Goal: Information Seeking & Learning: Learn about a topic

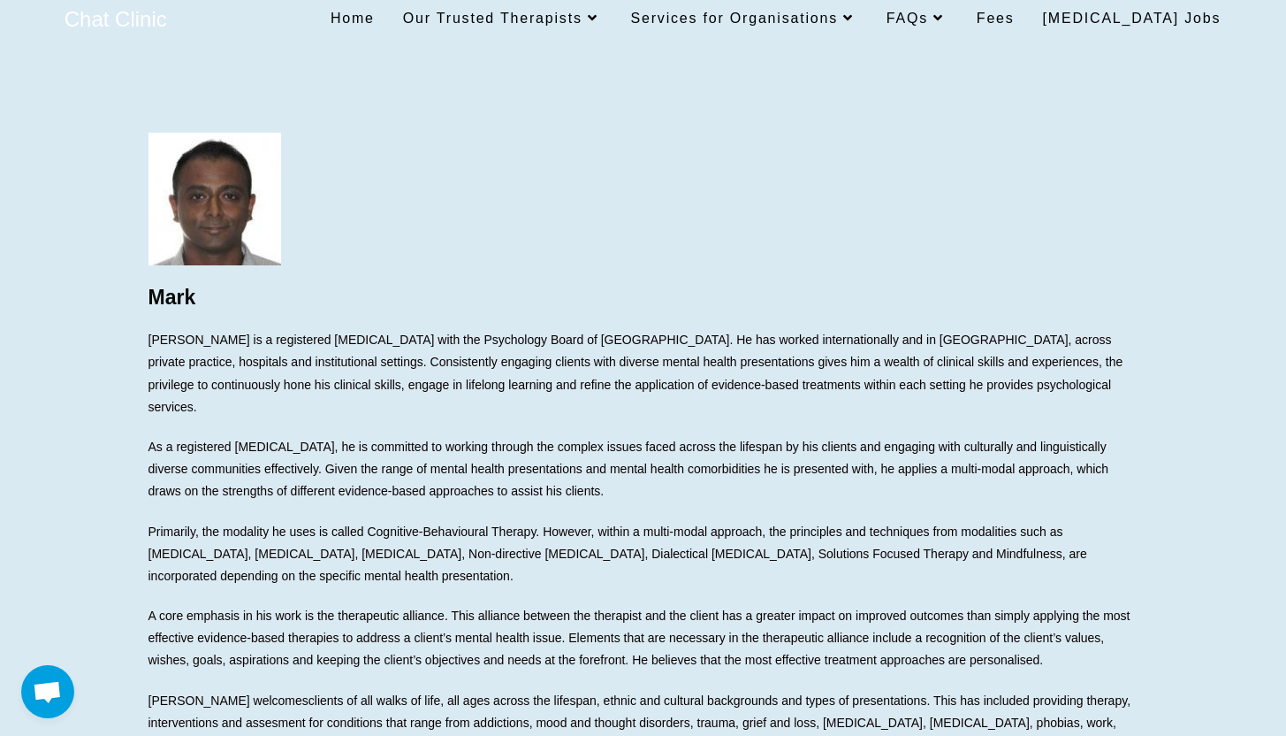
click at [272, 439] on span "As a registered psychologist, he is committed to working through the complex is…" at bounding box center [629, 468] width 961 height 58
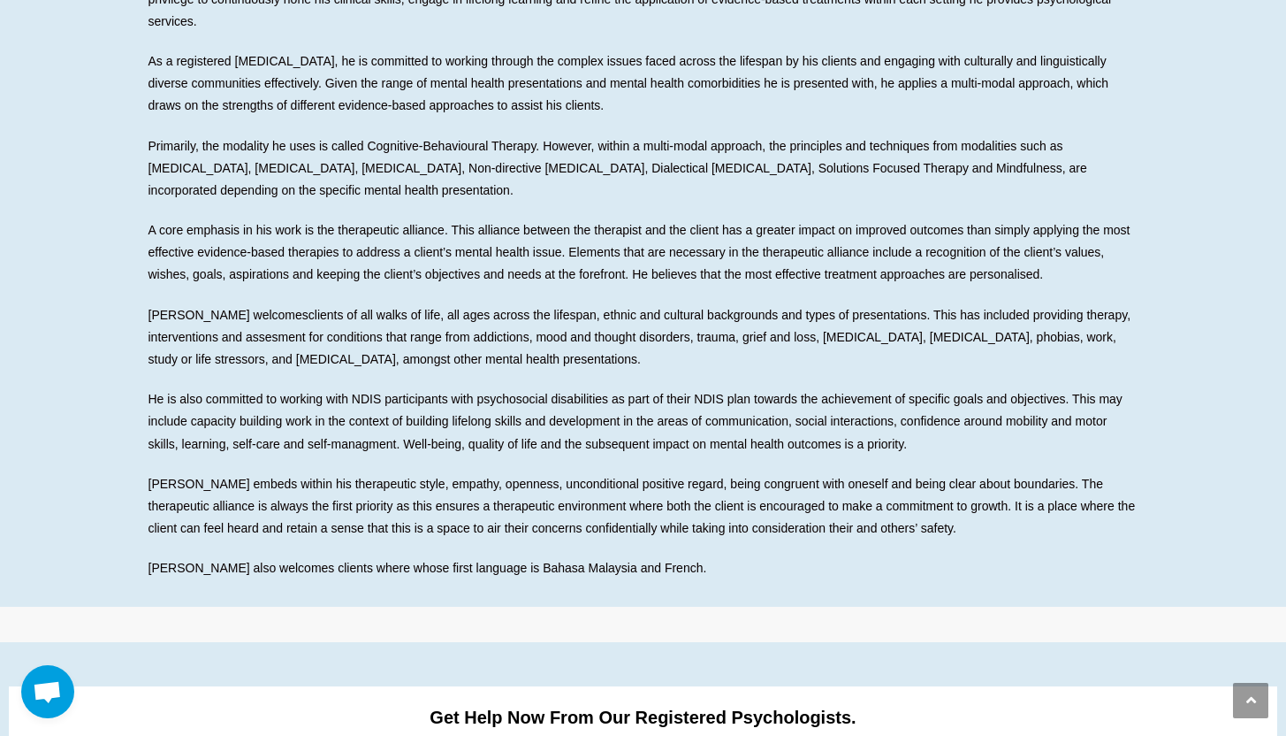
scroll to position [392, 0]
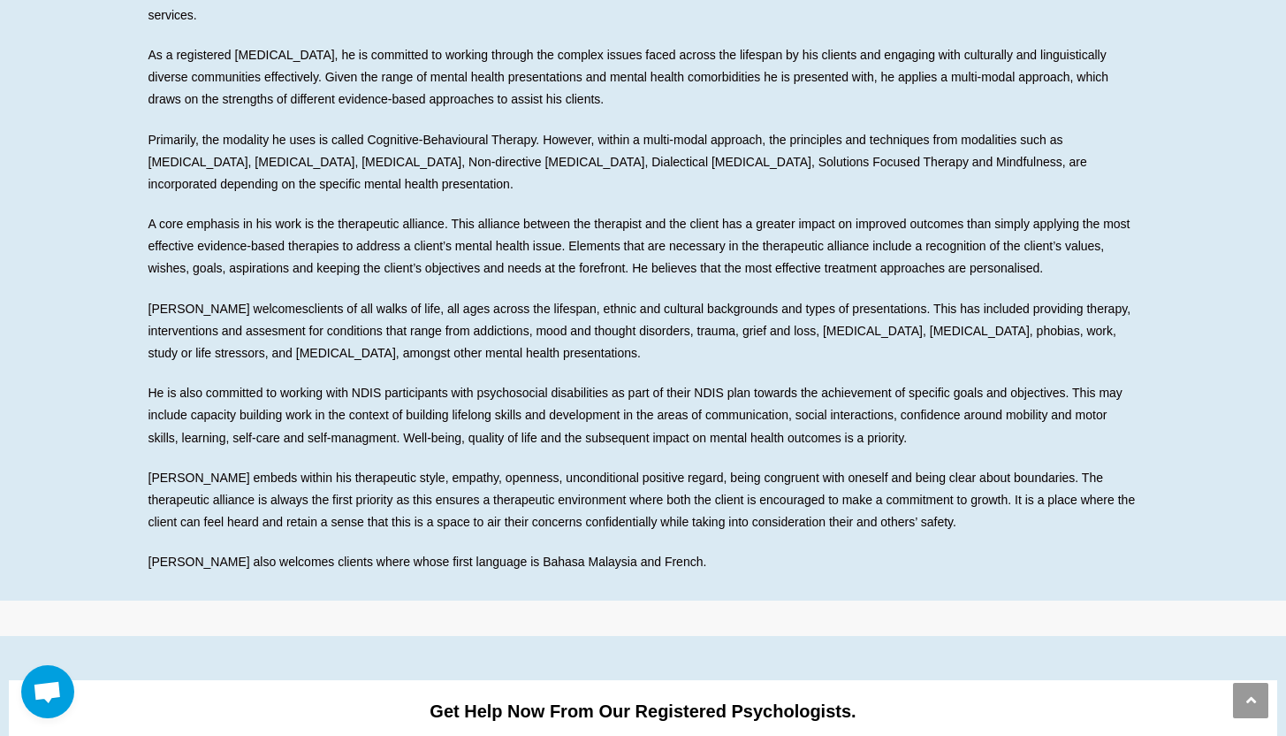
drag, startPoint x: 454, startPoint y: 476, endPoint x: 468, endPoint y: 484, distance: 15.5
click at [468, 484] on span "Mark embeds within his therapeutic style, empathy, openness, unconditional posi…" at bounding box center [643, 499] width 988 height 58
drag, startPoint x: 462, startPoint y: 471, endPoint x: 526, endPoint y: 521, distance: 81.3
click at [526, 521] on div "Mark Mark is a registered psychologist with the Psychology Board of Australia. …" at bounding box center [644, 157] width 990 height 833
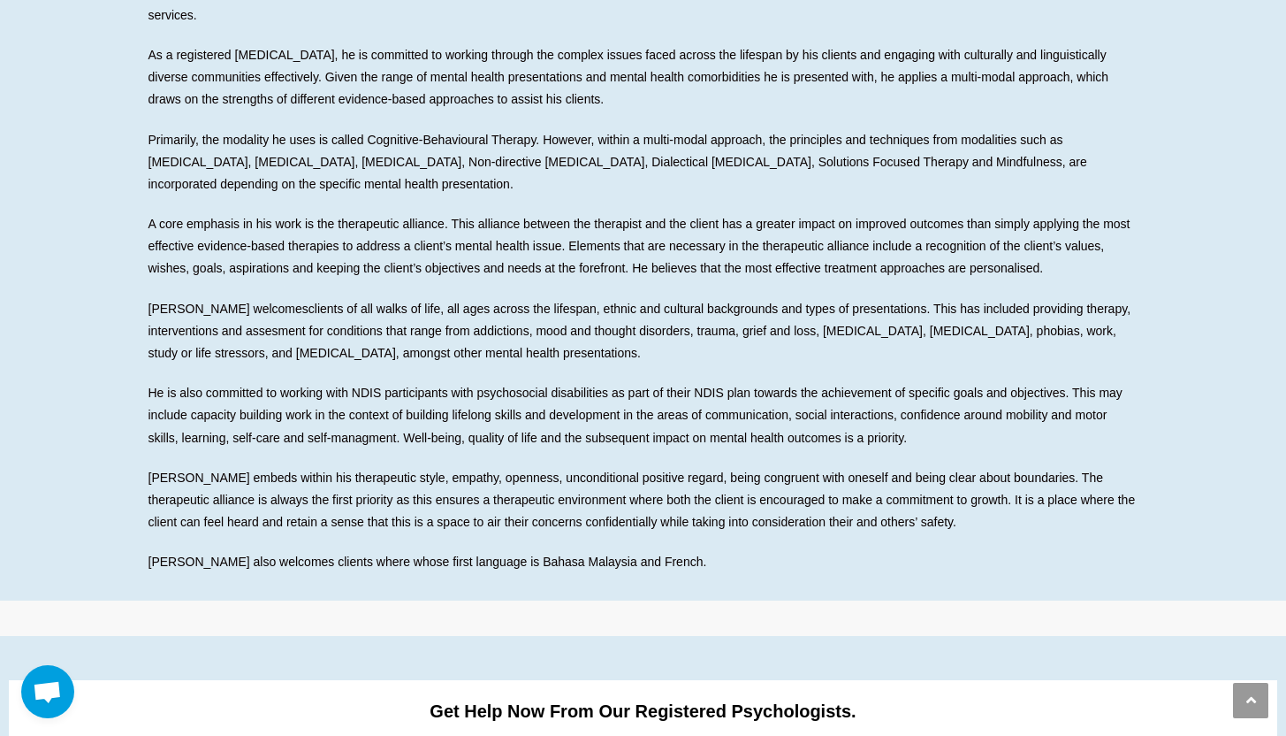
drag, startPoint x: 335, startPoint y: 504, endPoint x: 416, endPoint y: 504, distance: 81.3
click at [416, 504] on span "Mark embeds within his therapeutic style, empathy, openness, unconditional posi…" at bounding box center [643, 499] width 988 height 58
drag, startPoint x: 412, startPoint y: 546, endPoint x: 491, endPoint y: 546, distance: 78.7
click at [491, 554] on span "Mark also welcomes clients where whose first language is Bahasa Malaysia and Fr…" at bounding box center [428, 561] width 559 height 14
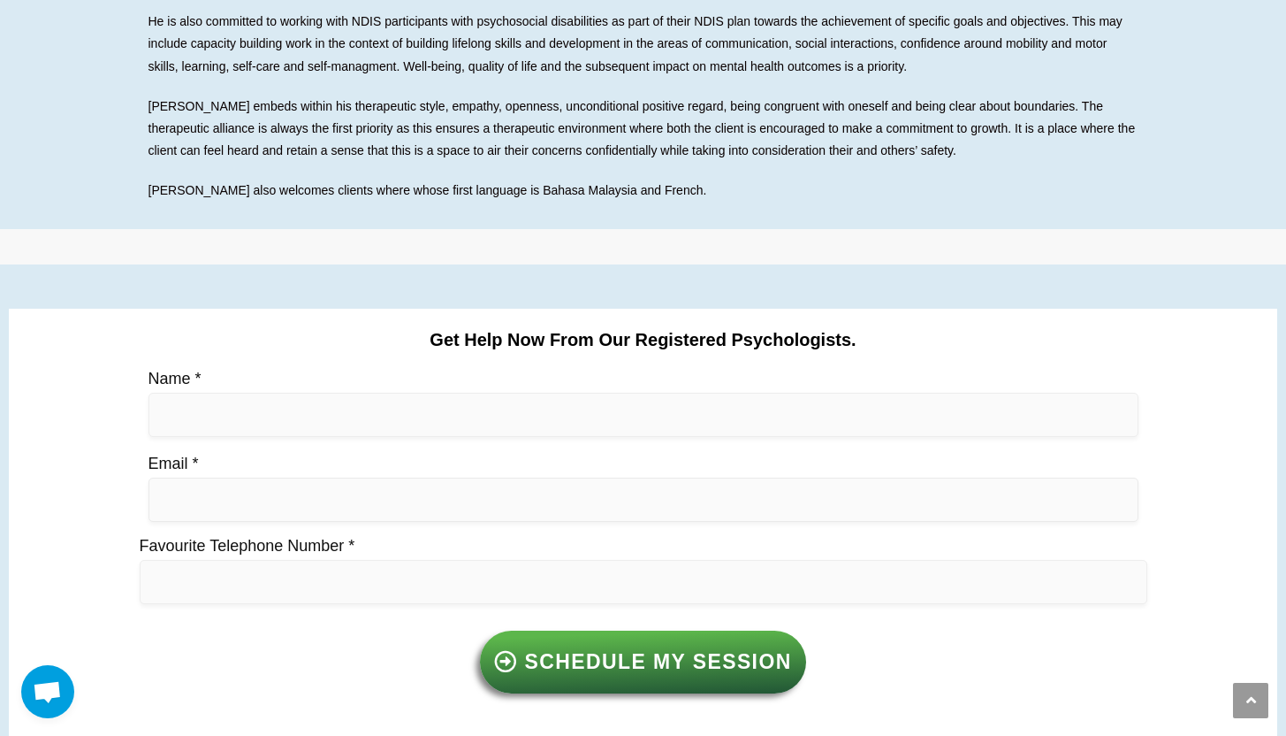
scroll to position [0, 0]
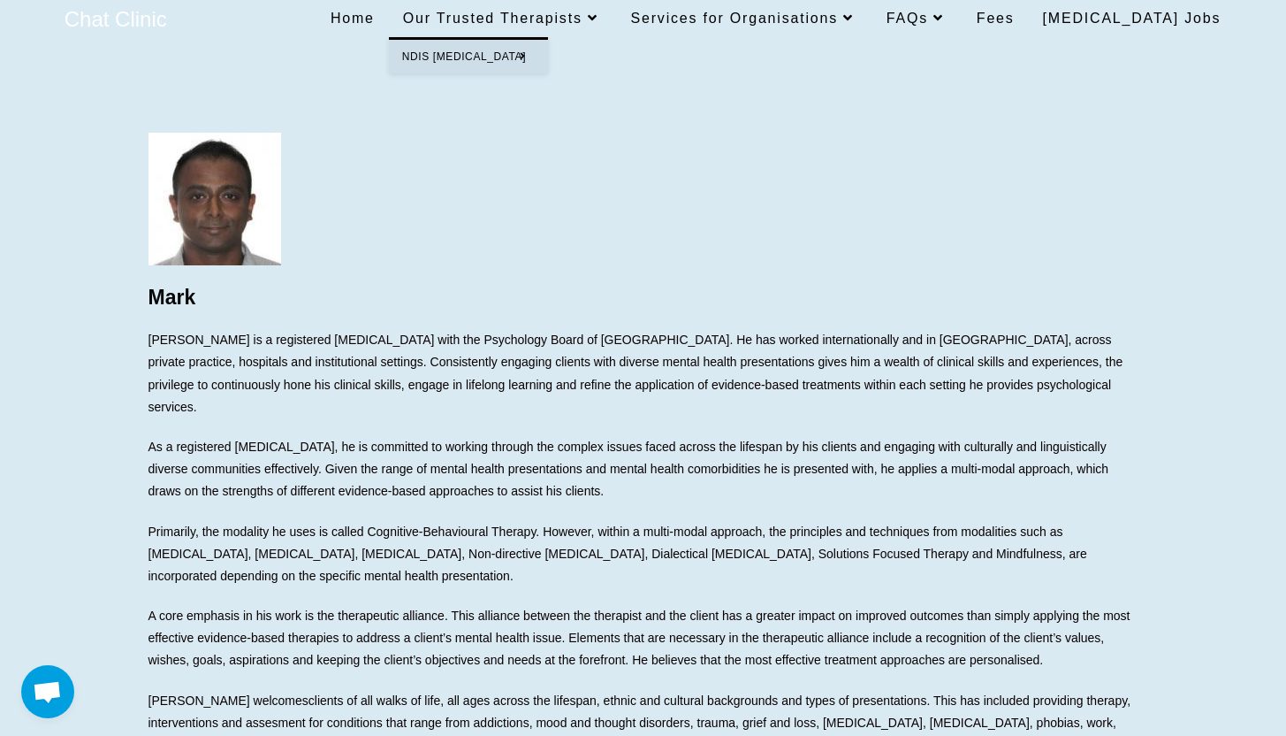
click at [548, 13] on span "Our Trusted Therapists" at bounding box center [503, 18] width 200 height 15
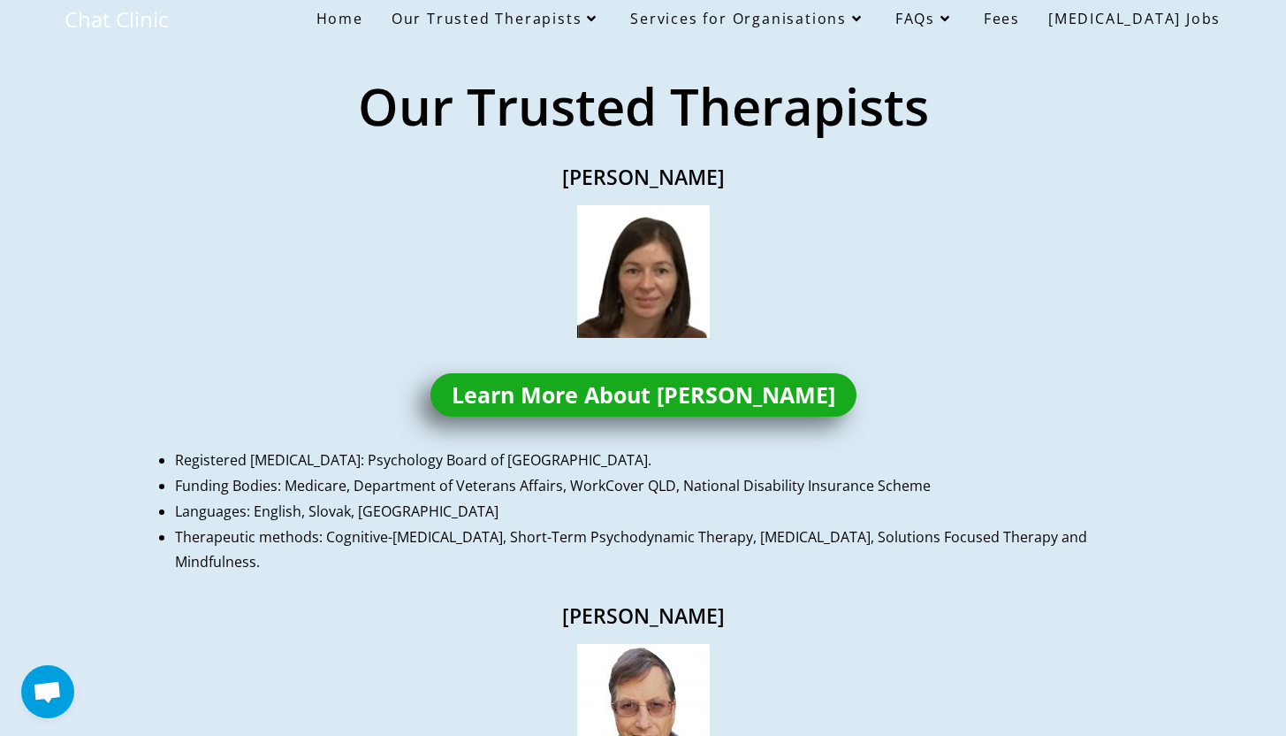
click at [363, 20] on span "Home" at bounding box center [340, 18] width 47 height 19
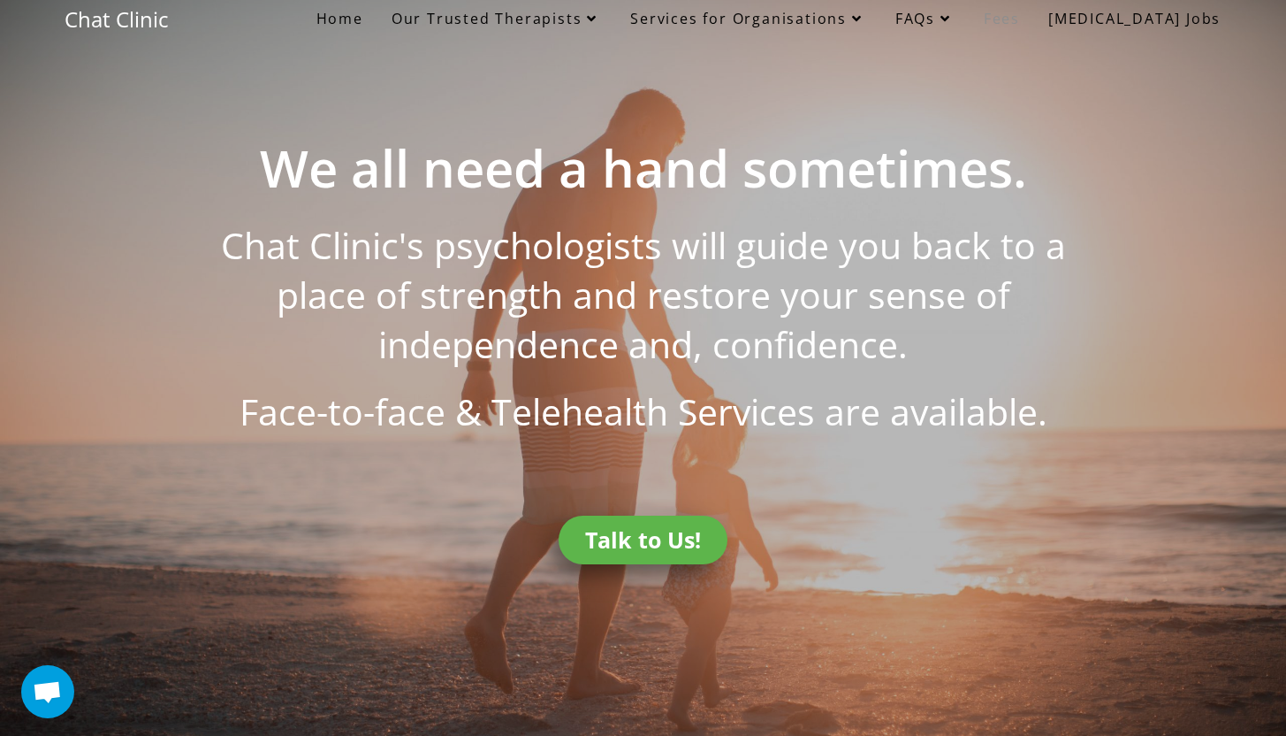
click at [1020, 11] on span "Fees" at bounding box center [1002, 18] width 36 height 19
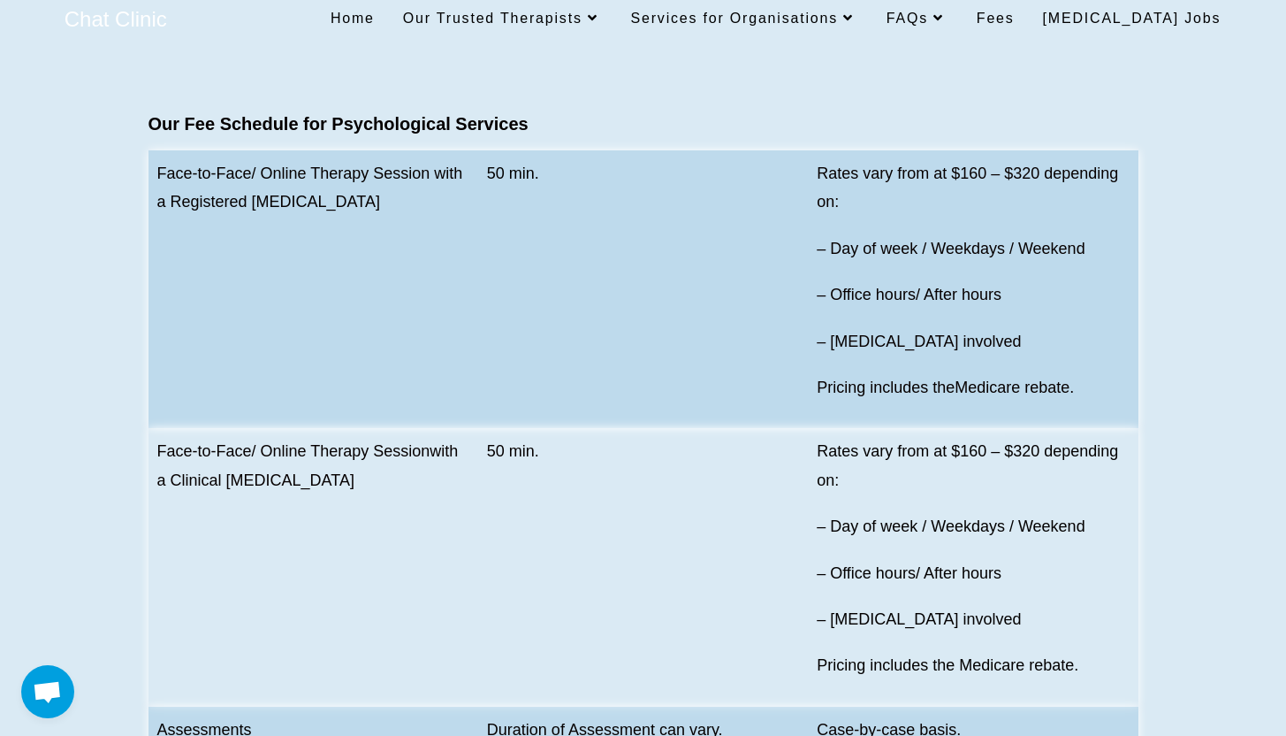
click at [1122, 15] on span "[MEDICAL_DATA] Jobs" at bounding box center [1132, 18] width 179 height 15
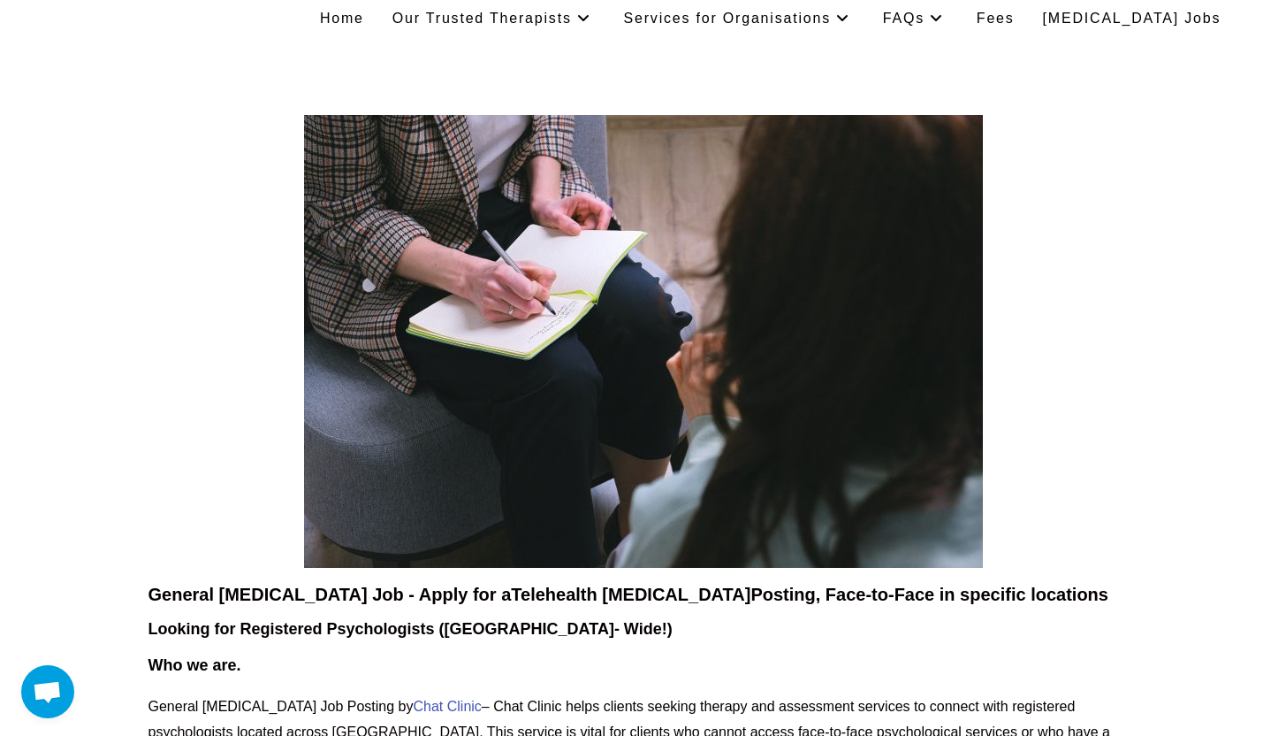
click at [364, 16] on span "Home" at bounding box center [342, 18] width 44 height 15
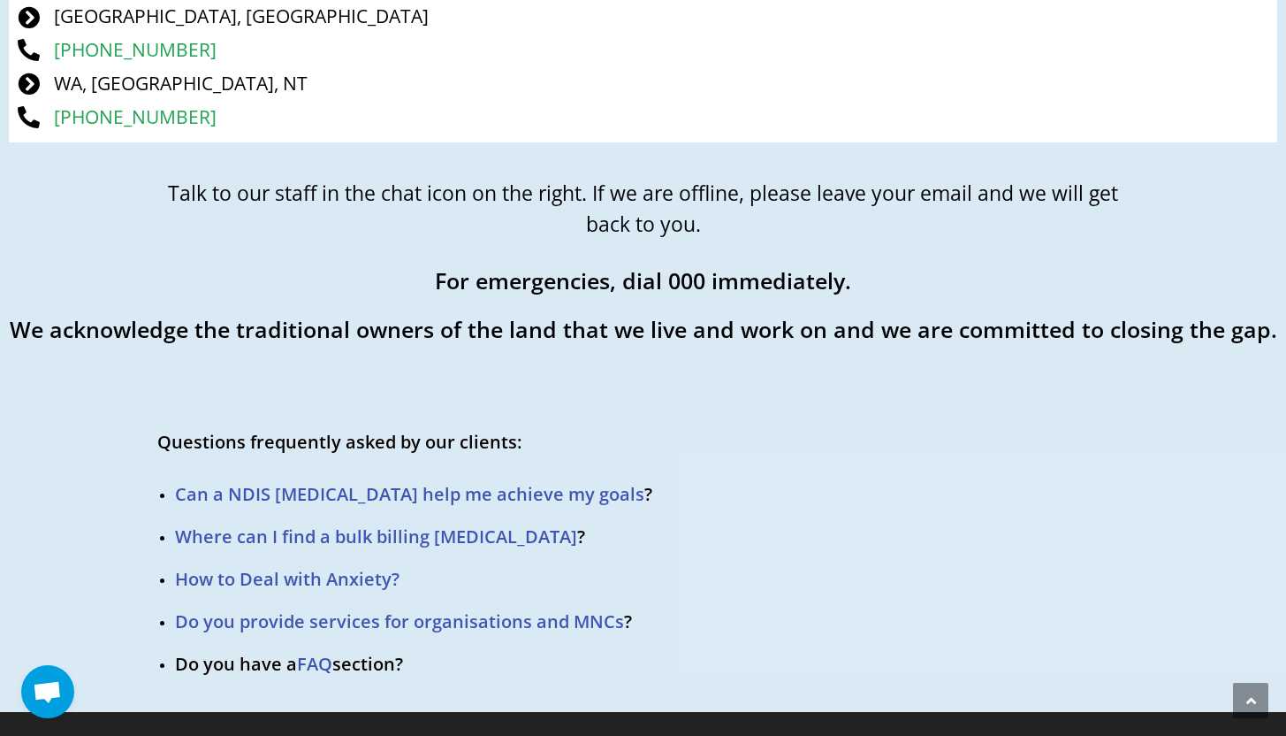
scroll to position [3762, 0]
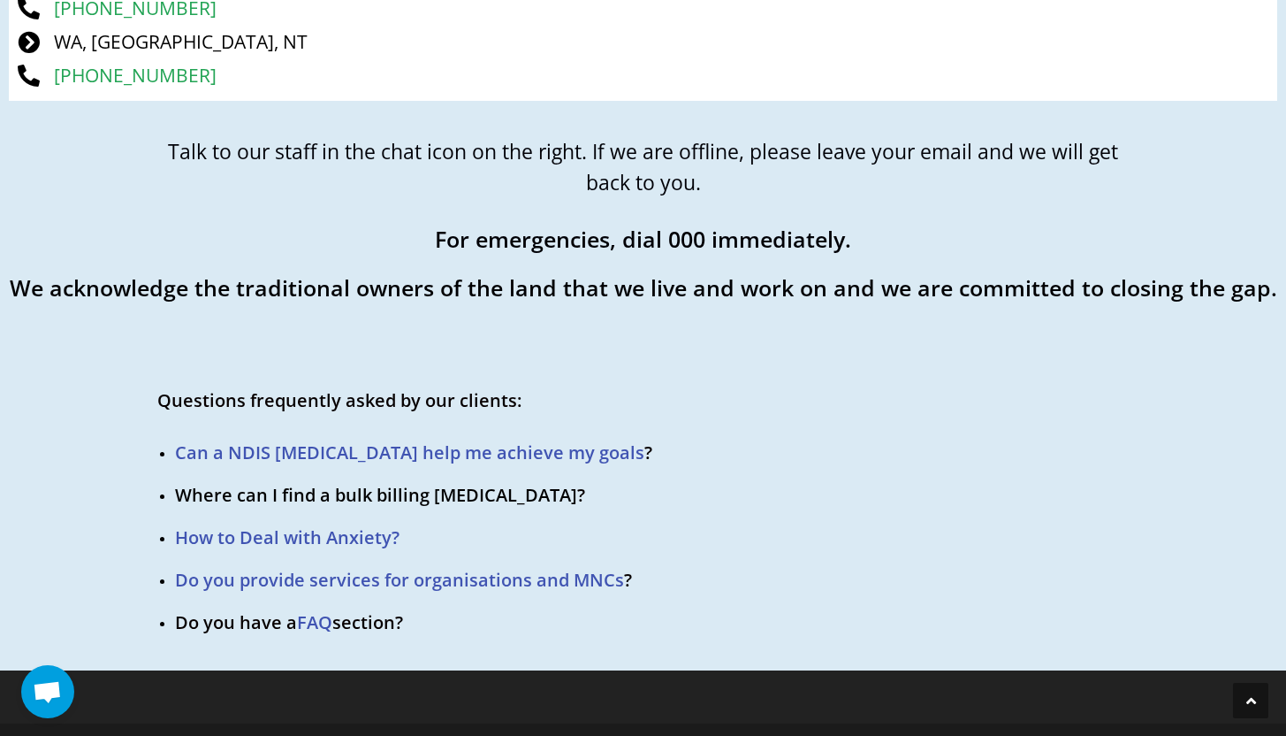
click at [365, 483] on link "Where can I find a bulk billing [MEDICAL_DATA]" at bounding box center [376, 495] width 402 height 24
